Goal: Information Seeking & Learning: Find specific page/section

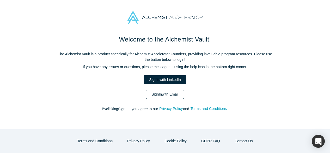
click at [157, 96] on link "Sign In with Email" at bounding box center [165, 94] width 38 height 9
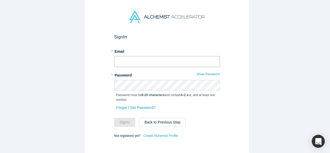
type input "[EMAIL_ADDRESS][DOMAIN_NAME]"
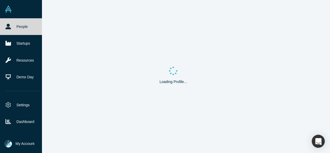
click at [12, 25] on link "People" at bounding box center [23, 26] width 46 height 17
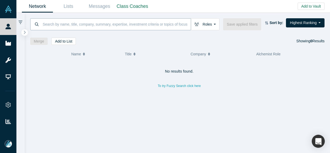
click at [51, 24] on input at bounding box center [116, 24] width 149 height 12
paste input "[PERSON_NAME]"
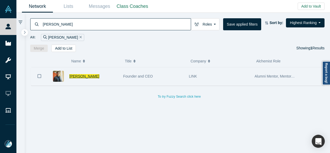
type input "[PERSON_NAME]"
click at [83, 77] on span "[PERSON_NAME]" at bounding box center [84, 76] width 30 height 4
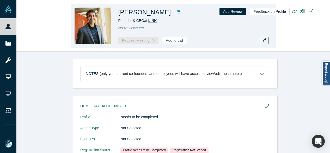
click at [153, 22] on span "LINK" at bounding box center [152, 21] width 9 height 4
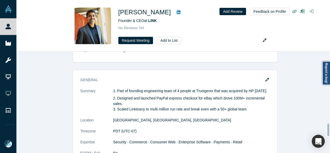
scroll to position [603, 0]
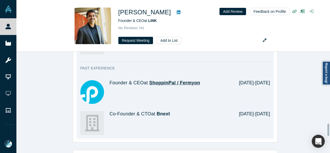
click at [158, 81] on span "ShoppinPal / Fermyon" at bounding box center [174, 82] width 51 height 5
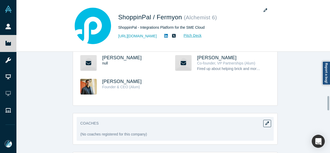
scroll to position [313, 0]
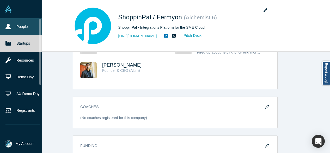
drag, startPoint x: 5, startPoint y: 26, endPoint x: 28, endPoint y: 26, distance: 22.7
click at [5, 26] on icon at bounding box center [7, 26] width 5 height 5
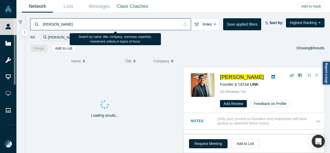
drag, startPoint x: 59, startPoint y: 26, endPoint x: 42, endPoint y: 25, distance: 16.2
click at [42, 25] on input "[PERSON_NAME]" at bounding box center [111, 24] width 138 height 12
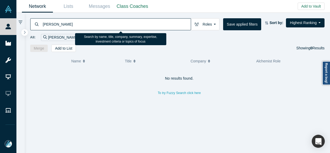
click at [68, 25] on input "[PERSON_NAME]" at bounding box center [116, 24] width 149 height 12
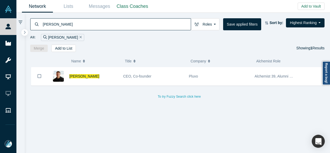
type input "[PERSON_NAME]"
